Goal: Transaction & Acquisition: Purchase product/service

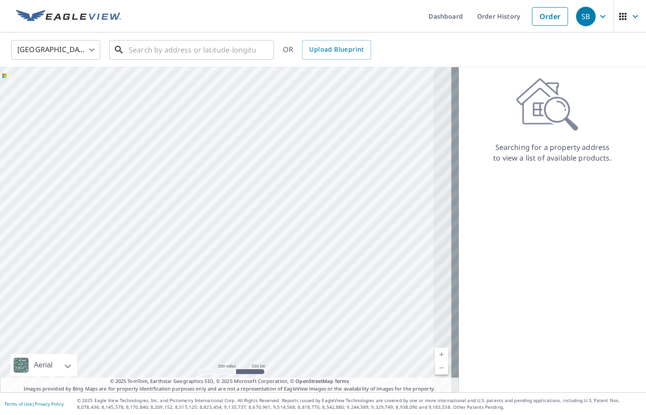
click at [193, 42] on input "text" at bounding box center [192, 49] width 127 height 25
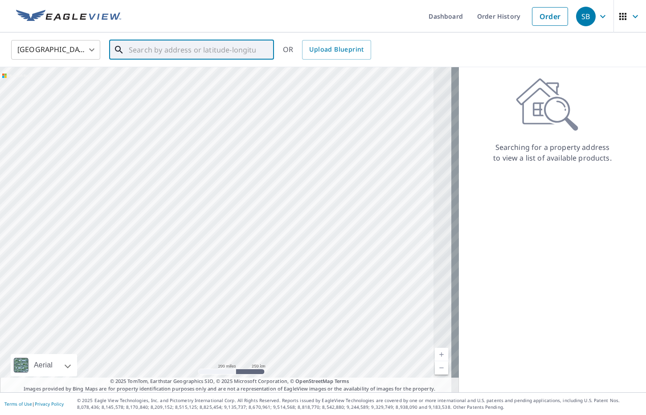
paste input "3 Katsura Ct"
click at [186, 72] on span "3 Katsura Ct" at bounding box center [197, 75] width 140 height 11
type input "[STREET_ADDRESS]"
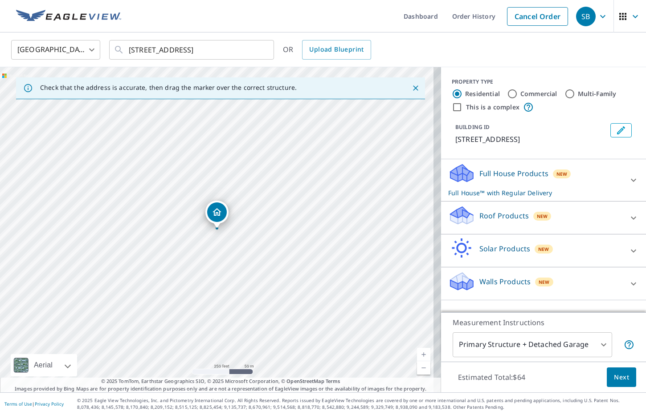
click at [500, 211] on p "Roof Products" at bounding box center [503, 216] width 49 height 11
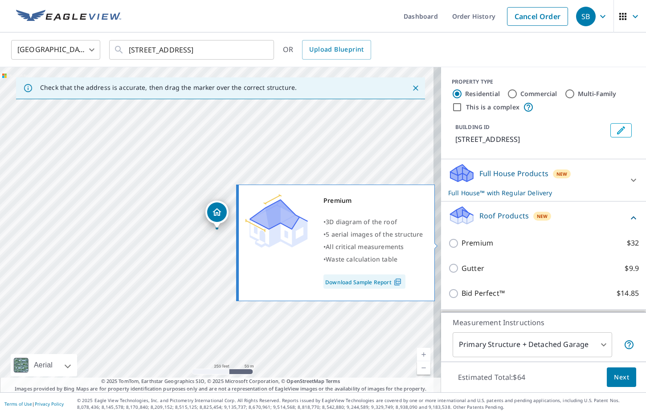
click at [464, 245] on p "Premium" at bounding box center [477, 243] width 32 height 11
click at [461, 245] on input "Premium $32" at bounding box center [454, 243] width 13 height 11
checkbox input "true"
checkbox input "false"
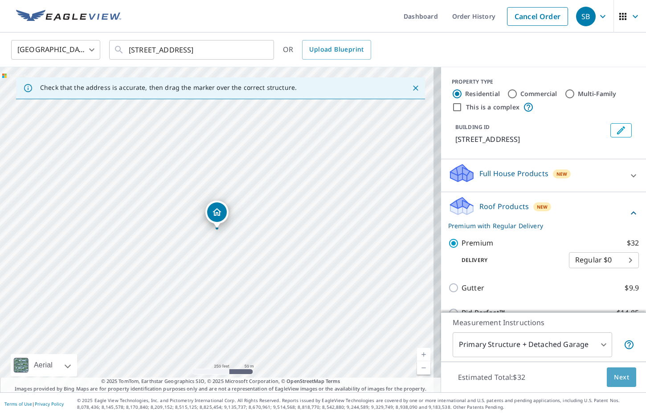
click at [617, 374] on span "Next" at bounding box center [621, 377] width 15 height 11
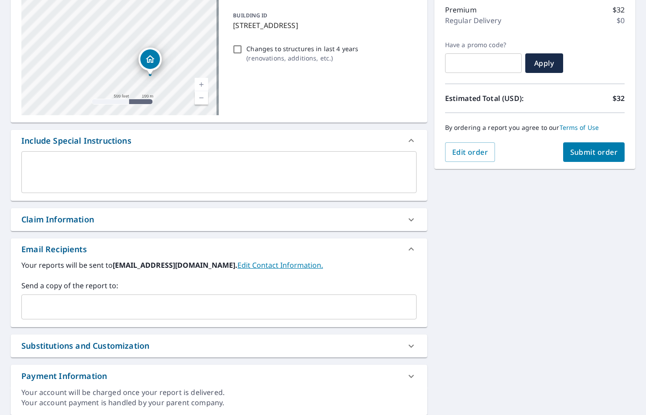
scroll to position [119, 0]
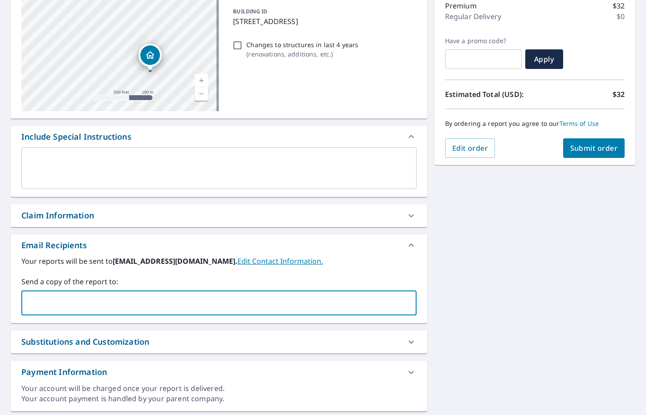
drag, startPoint x: 167, startPoint y: 305, endPoint x: 150, endPoint y: 303, distance: 17.1
click at [167, 305] on input "text" at bounding box center [212, 303] width 374 height 17
paste input "[PERSON_NAME][EMAIL_ADDRESS][DOMAIN_NAME]"
type input "[PERSON_NAME][EMAIL_ADDRESS][DOMAIN_NAME]"
checkbox input "true"
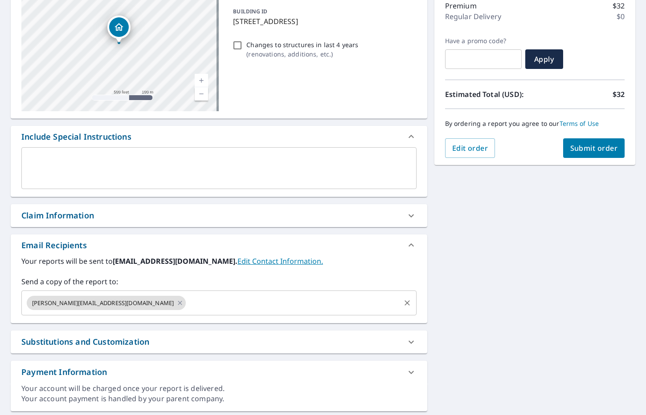
click at [215, 305] on input "text" at bounding box center [293, 303] width 212 height 17
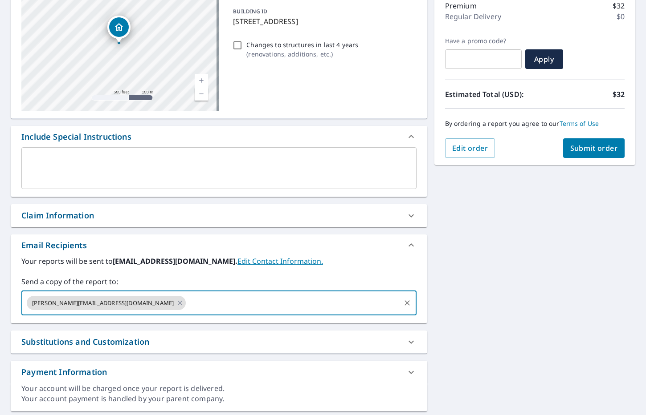
paste input "[PERSON_NAME][EMAIL_ADDRESS][PERSON_NAME][DOMAIN_NAME]"
type input "[PERSON_NAME][EMAIL_ADDRESS][PERSON_NAME][DOMAIN_NAME]"
checkbox input "true"
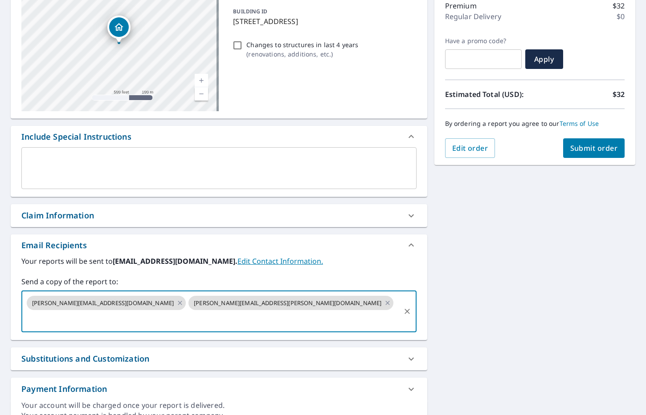
click at [301, 294] on div "[PERSON_NAME][EMAIL_ADDRESS][DOMAIN_NAME] [PERSON_NAME][EMAIL_ADDRESS][PERSON_N…" at bounding box center [218, 312] width 395 height 42
paste input "[PERSON_NAME][EMAIL_ADDRESS][PERSON_NAME][DOMAIN_NAME]"
type input "[PERSON_NAME][EMAIL_ADDRESS][PERSON_NAME][DOMAIN_NAME]"
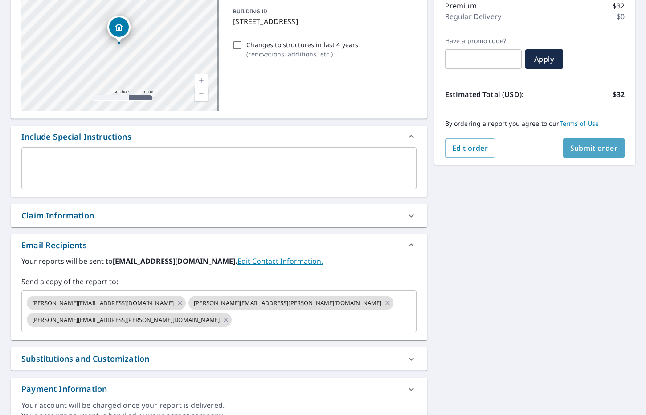
click at [590, 154] on button "Submit order" at bounding box center [594, 148] width 62 height 20
checkbox input "true"
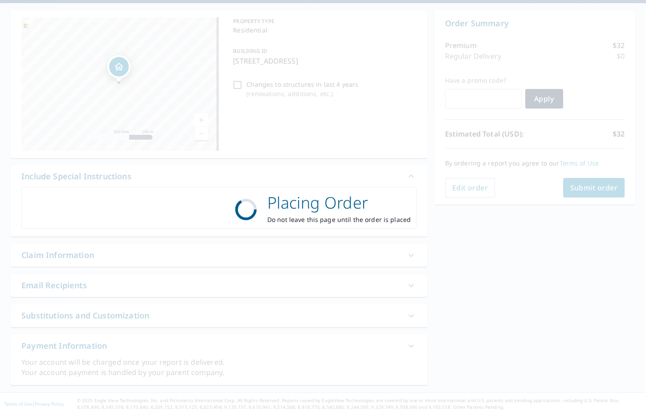
scroll to position [79, 0]
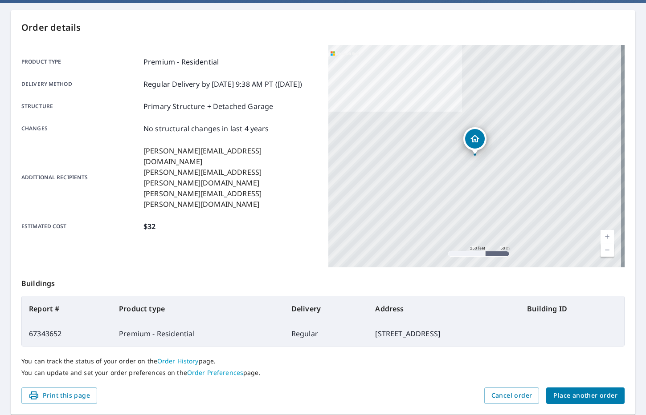
click at [554, 398] on span "Place another order" at bounding box center [585, 395] width 64 height 11
